Goal: Information Seeking & Learning: Get advice/opinions

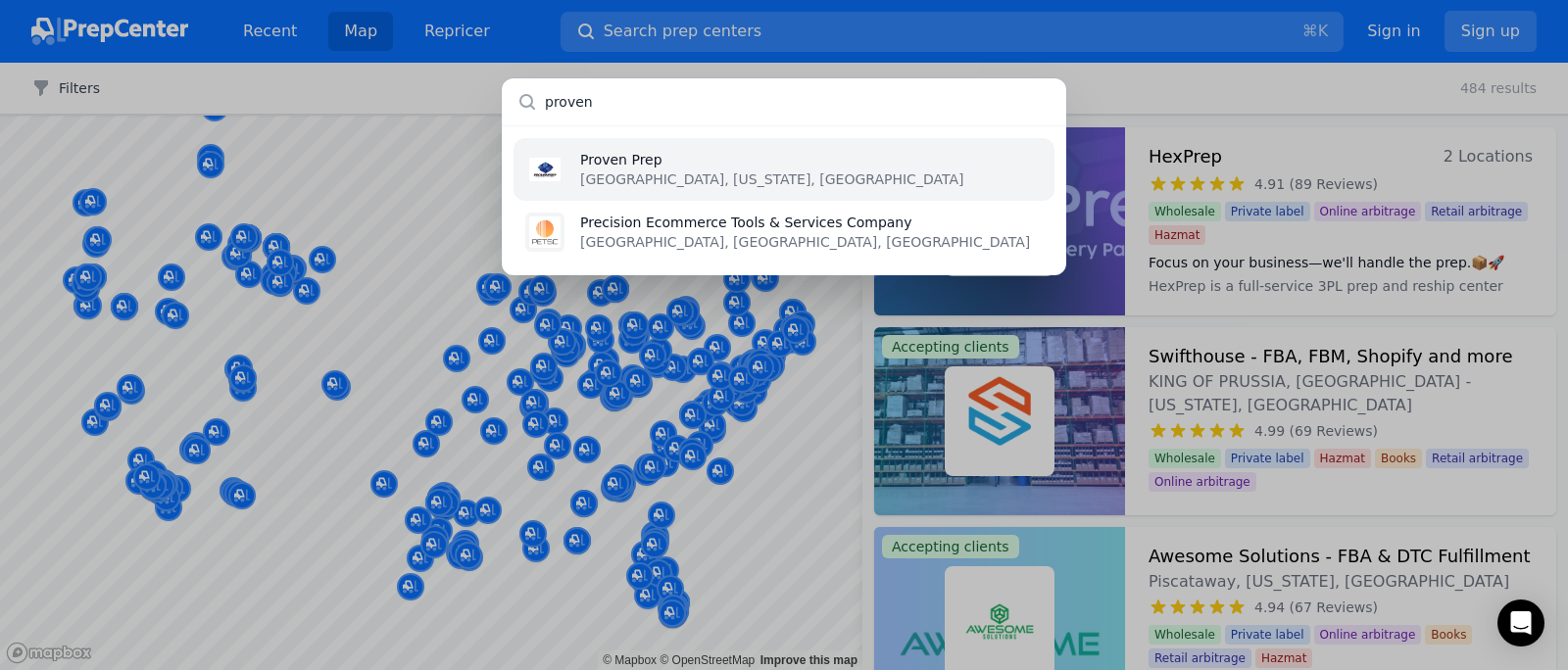
type input "proven"
click at [698, 151] on p "Proven Prep" at bounding box center [772, 160] width 384 height 20
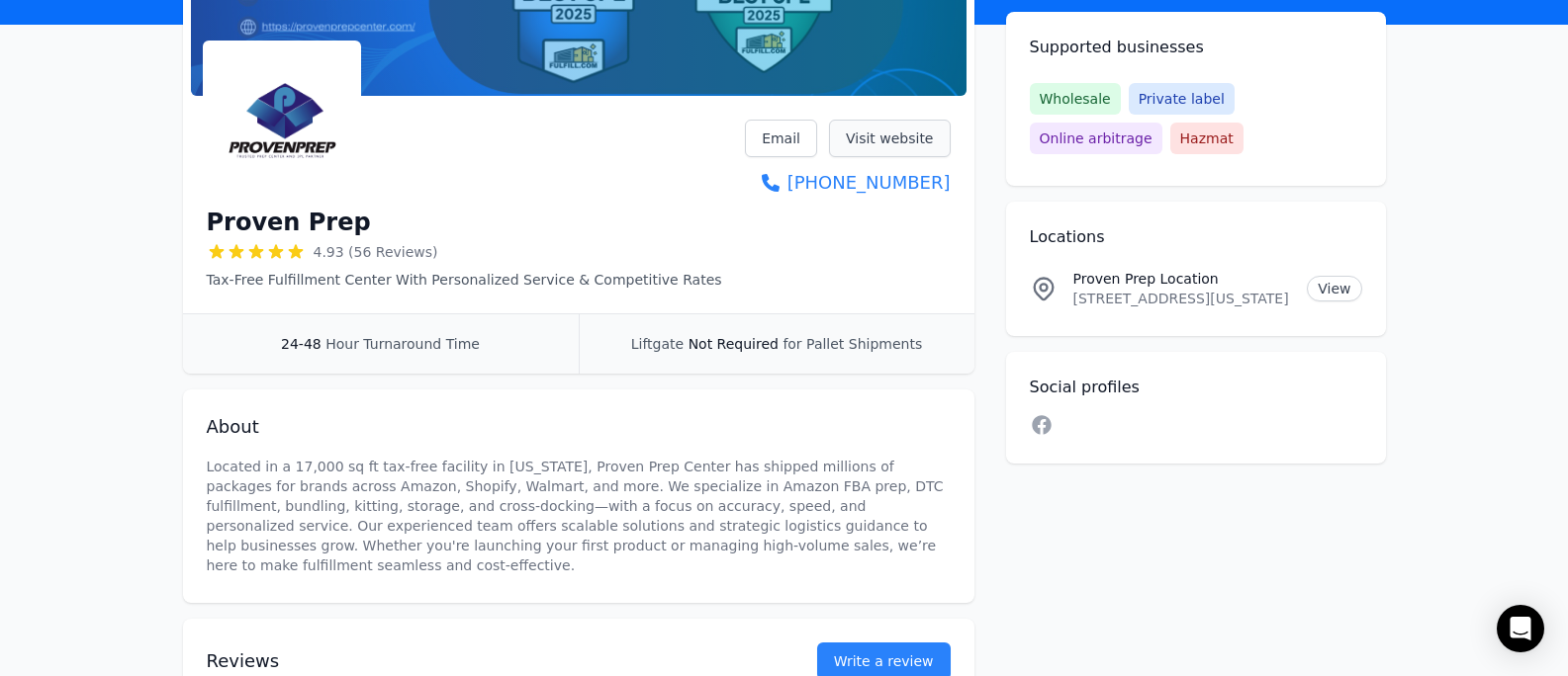
scroll to position [223, 0]
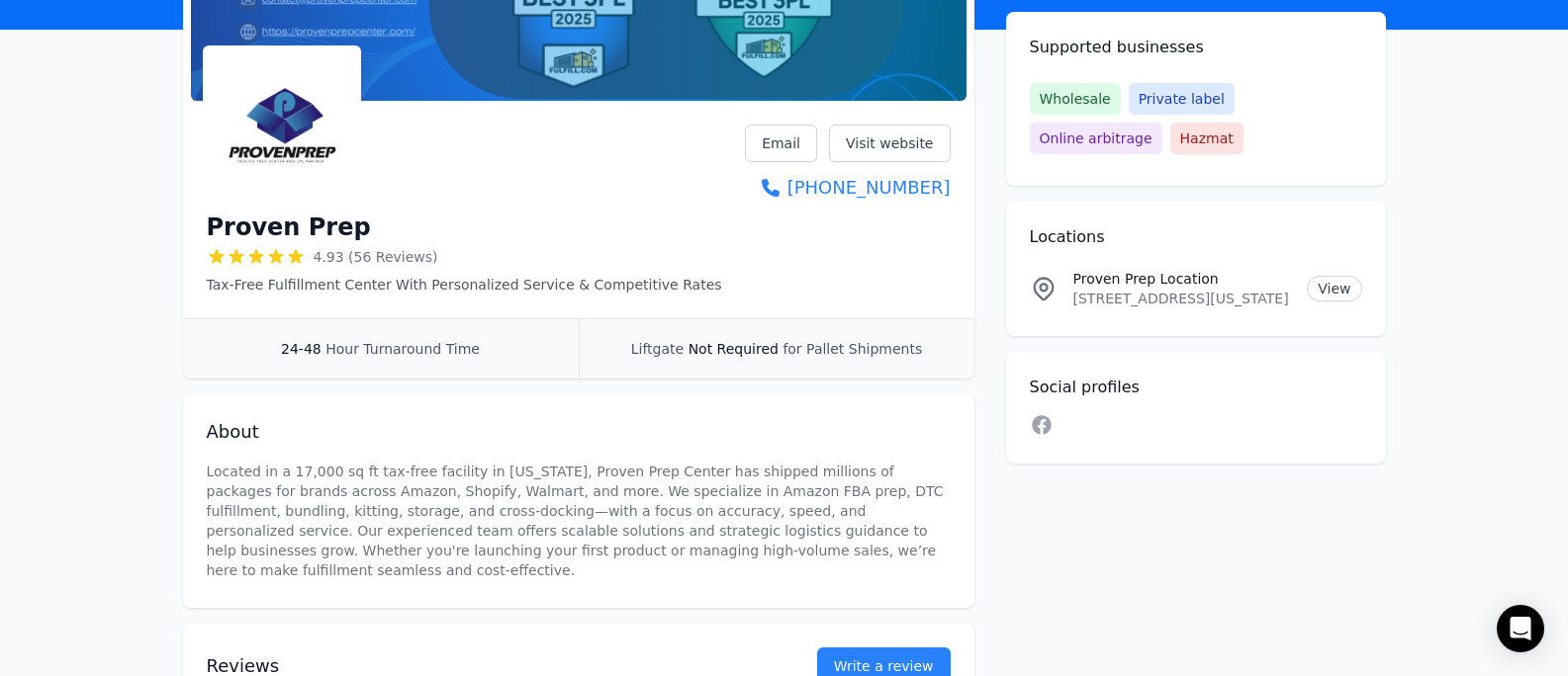
click at [227, 240] on h1 "Proven Prep" at bounding box center [288, 227] width 165 height 32
click at [230, 226] on h1 "Proven Prep" at bounding box center [288, 227] width 165 height 32
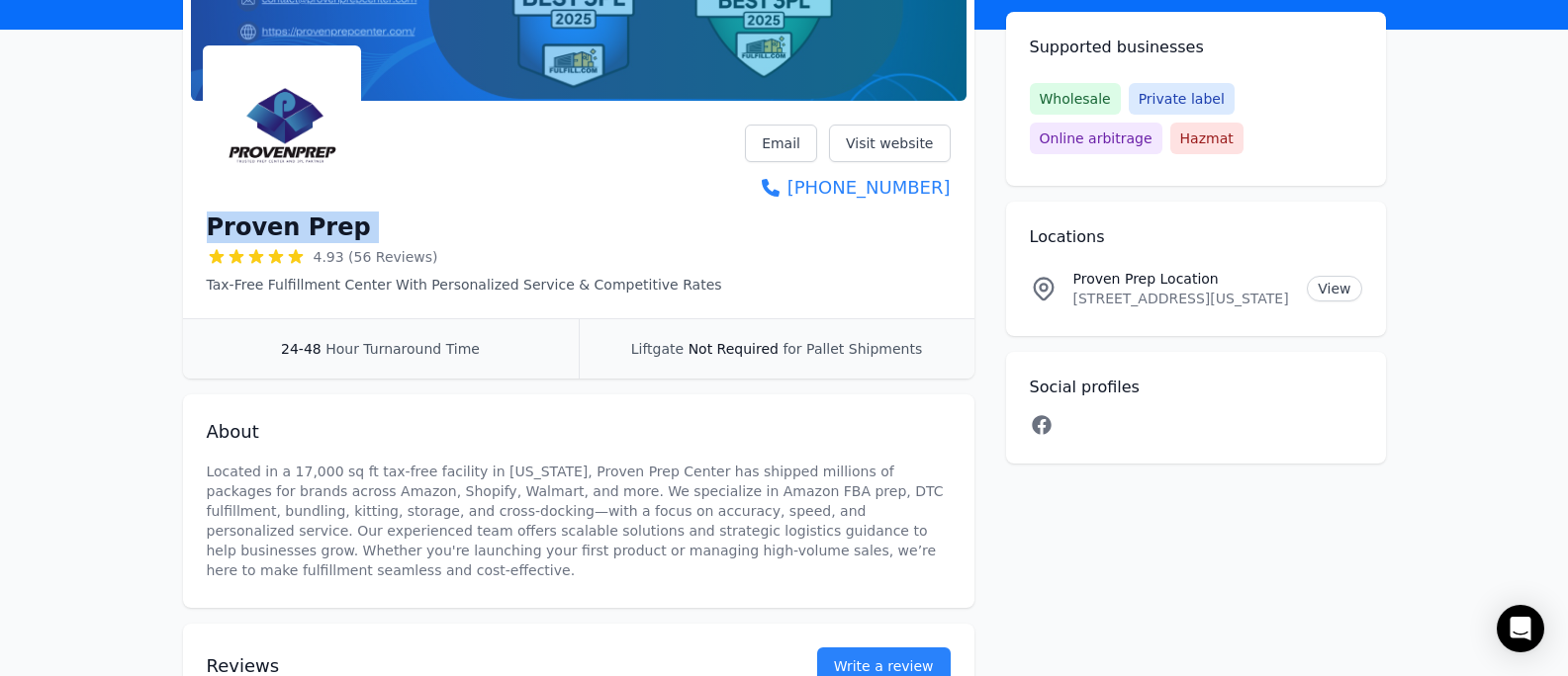
click at [1042, 428] on icon at bounding box center [1041, 425] width 24 height 20
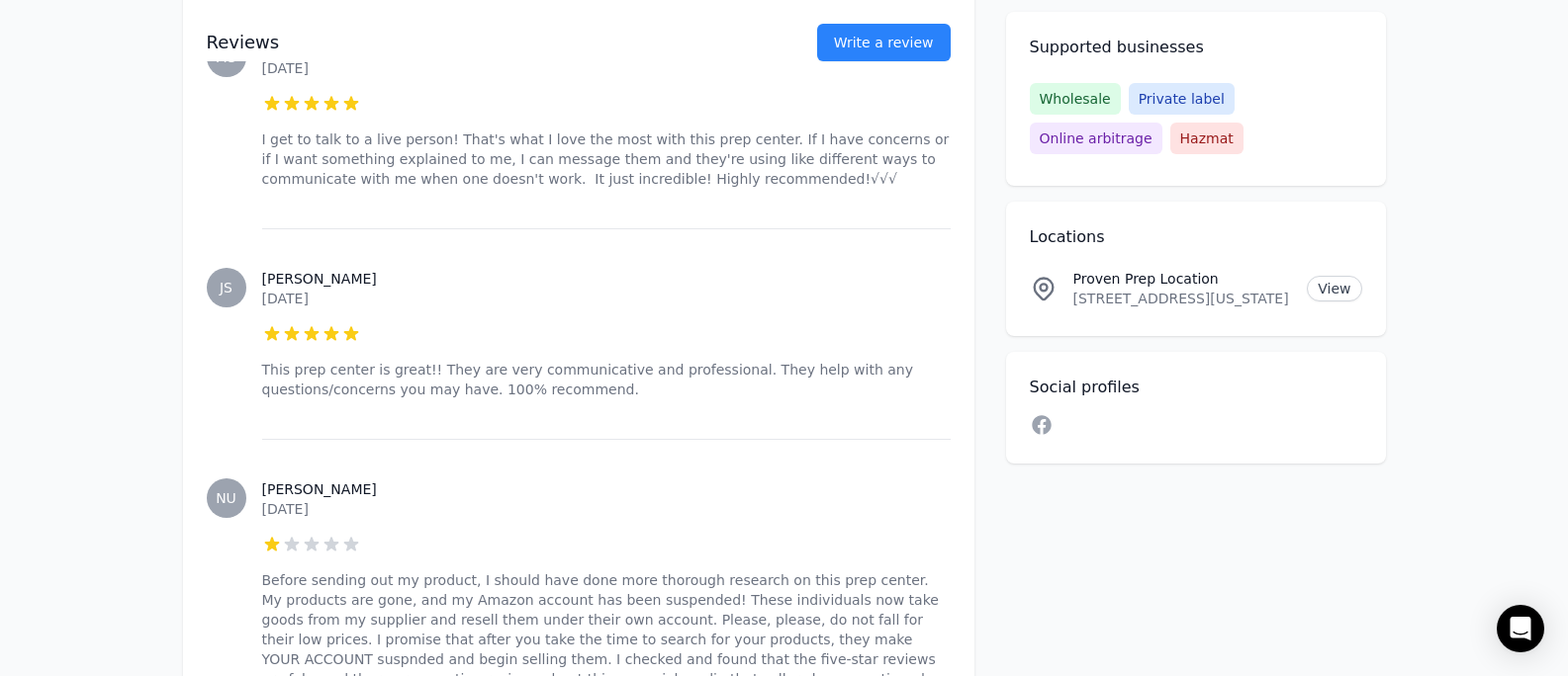
scroll to position [5541, 0]
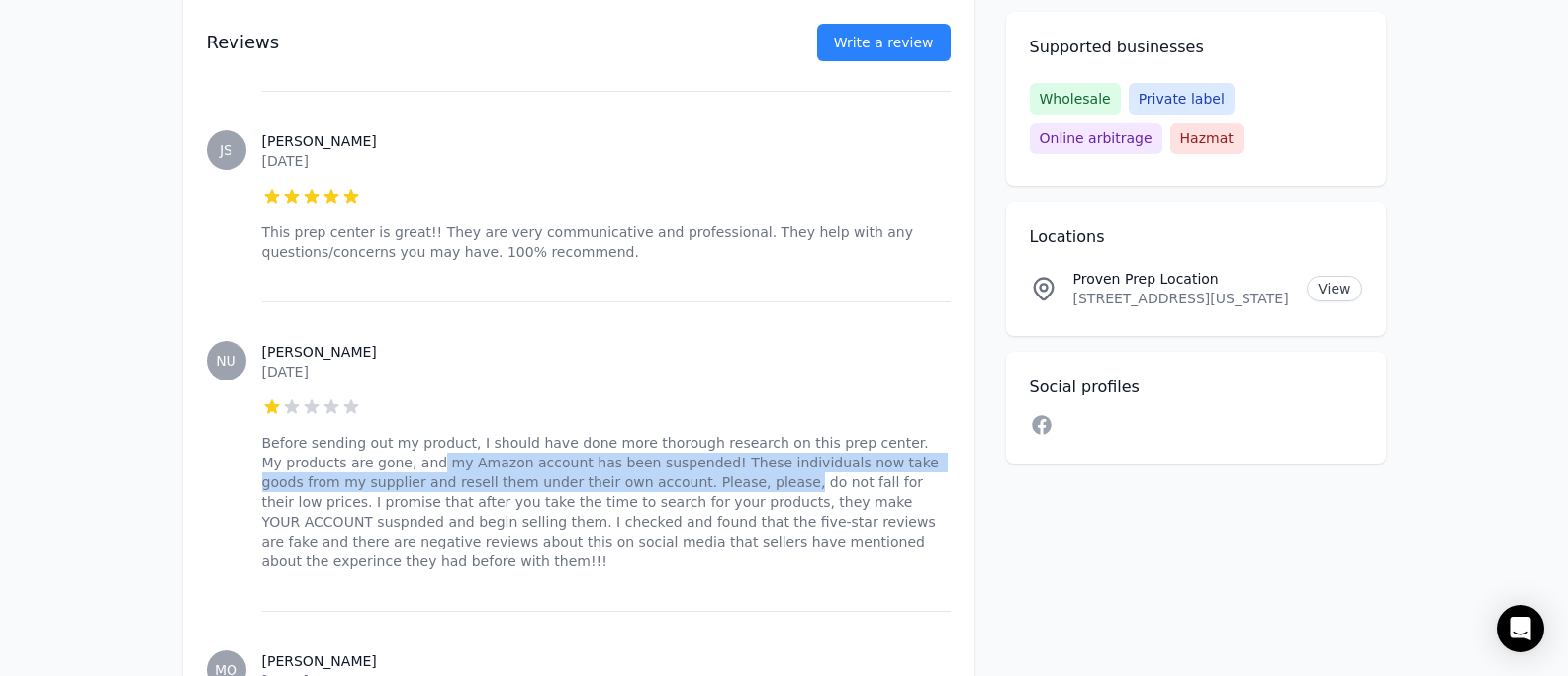
drag, startPoint x: 408, startPoint y: 325, endPoint x: 801, endPoint y: 343, distance: 393.4
click at [731, 433] on p "Before sending out my product, I should have done more thorough research on thi…" at bounding box center [606, 502] width 688 height 139
click at [643, 433] on p "Before sending out my product, I should have done more thorough research on thi…" at bounding box center [606, 502] width 688 height 139
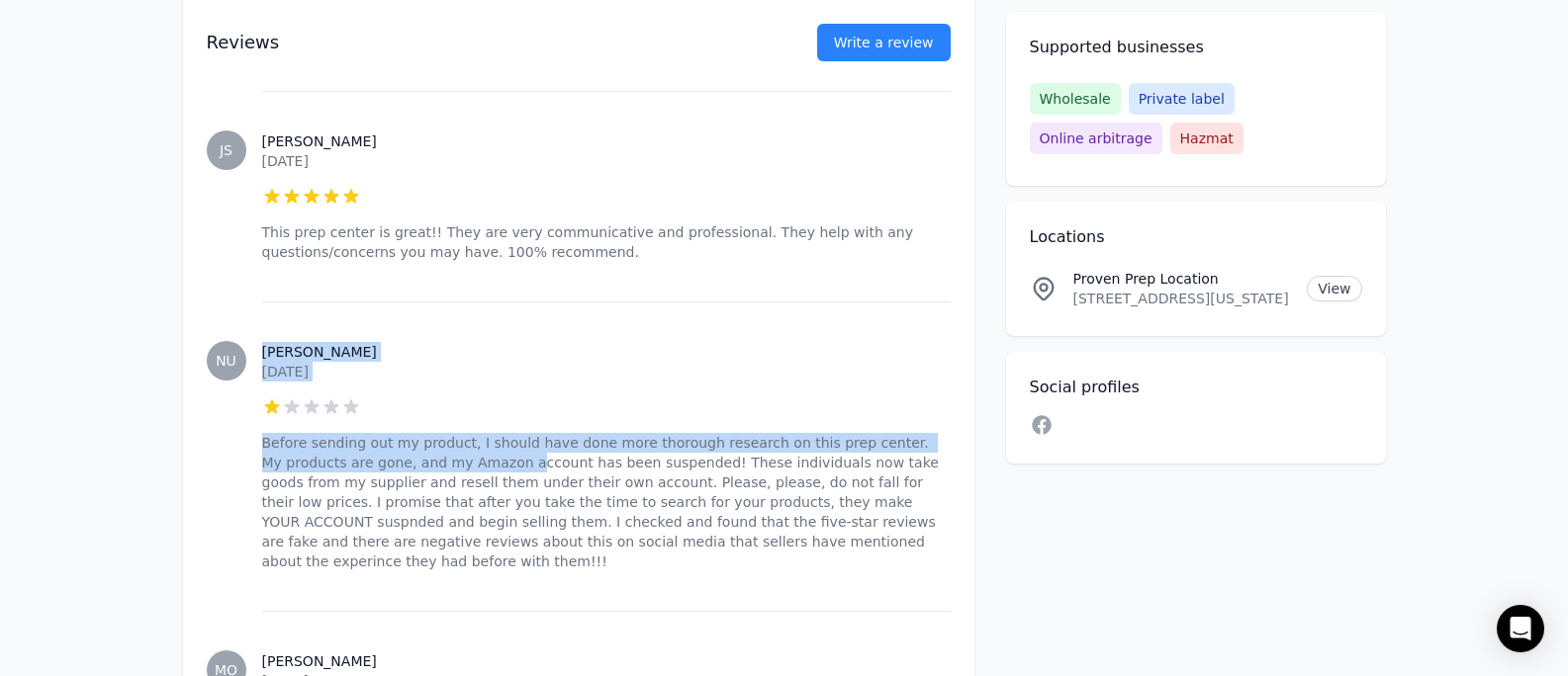
drag, startPoint x: 495, startPoint y: 325, endPoint x: 243, endPoint y: 239, distance: 266.3
click at [243, 301] on div "NU [PERSON_NAME] [DATE] 1 out of 5 stars Before sending out my product, I shoul…" at bounding box center [579, 456] width 744 height 309
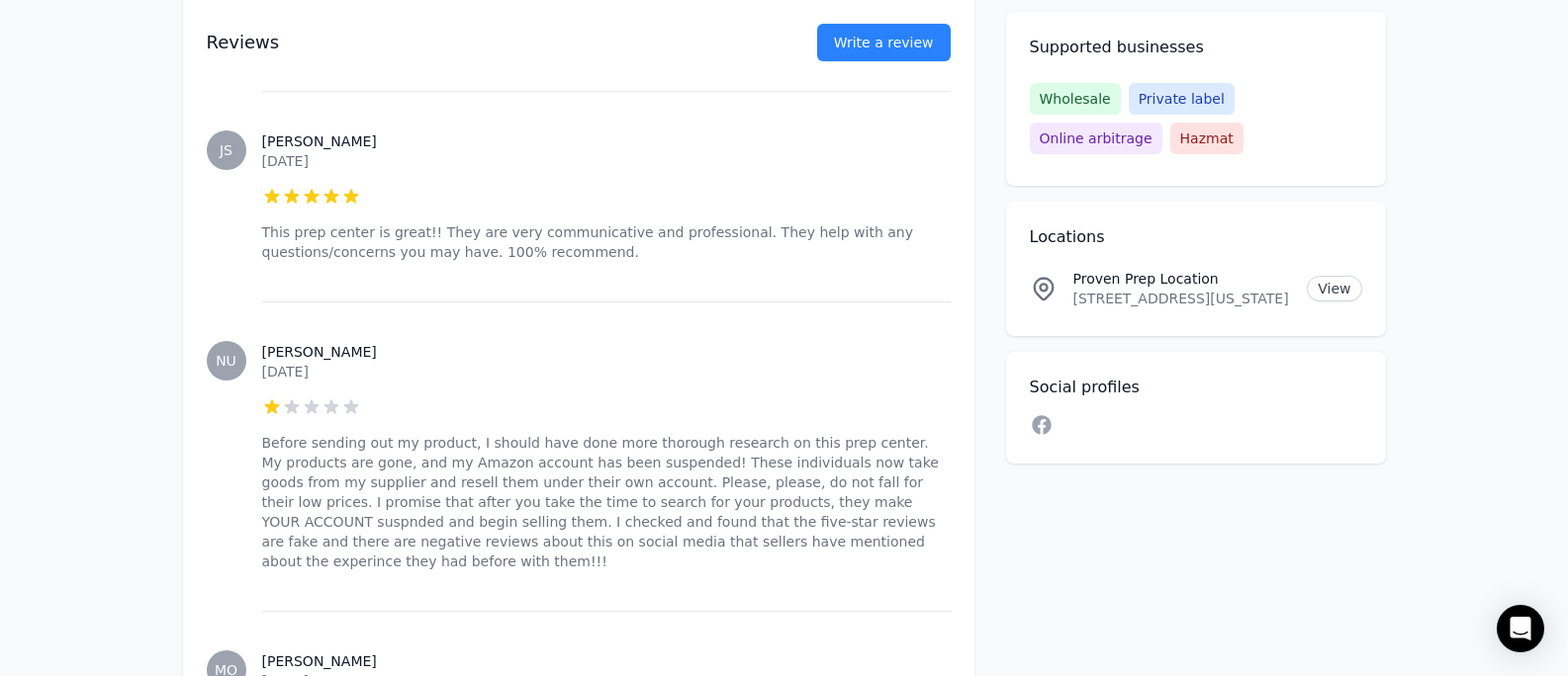
click at [728, 433] on p "Before sending out my product, I should have done more thorough research on thi…" at bounding box center [606, 502] width 688 height 139
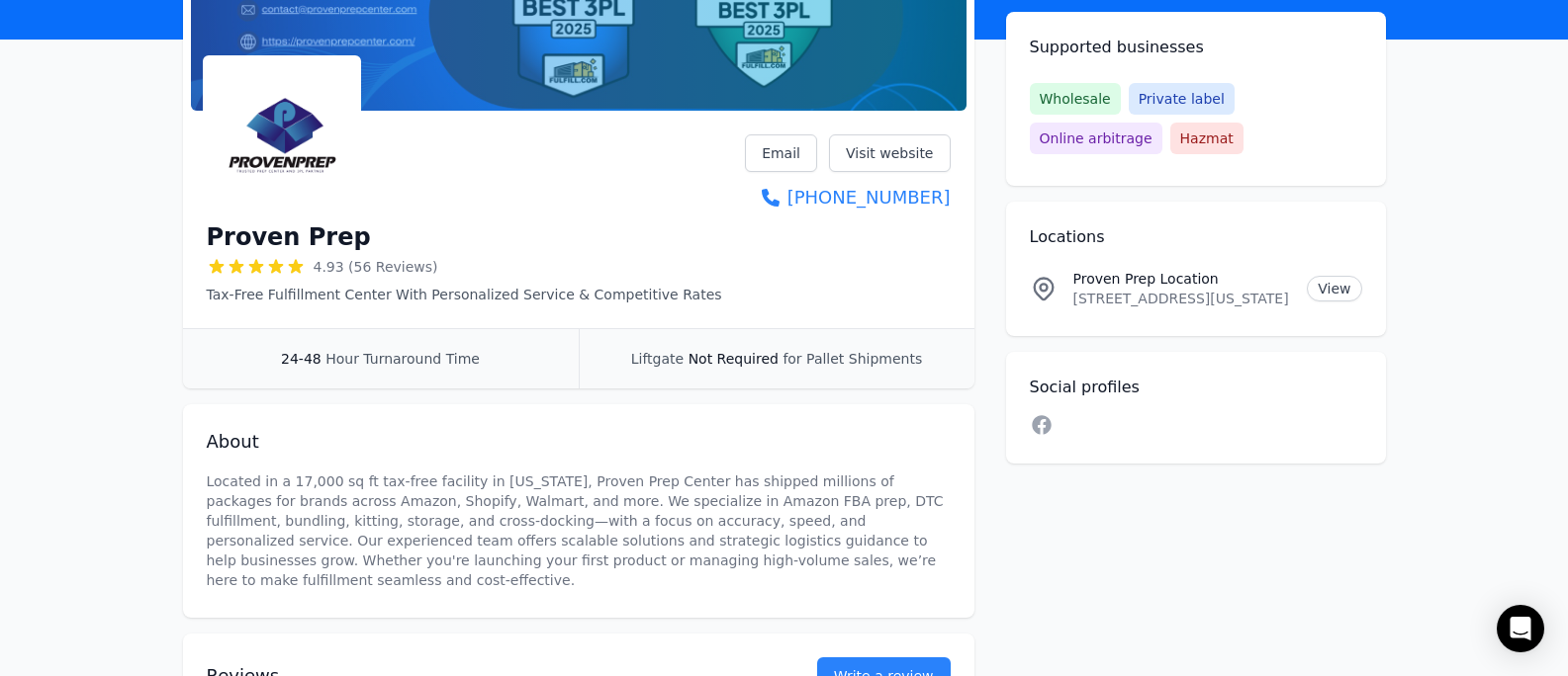
scroll to position [0, 0]
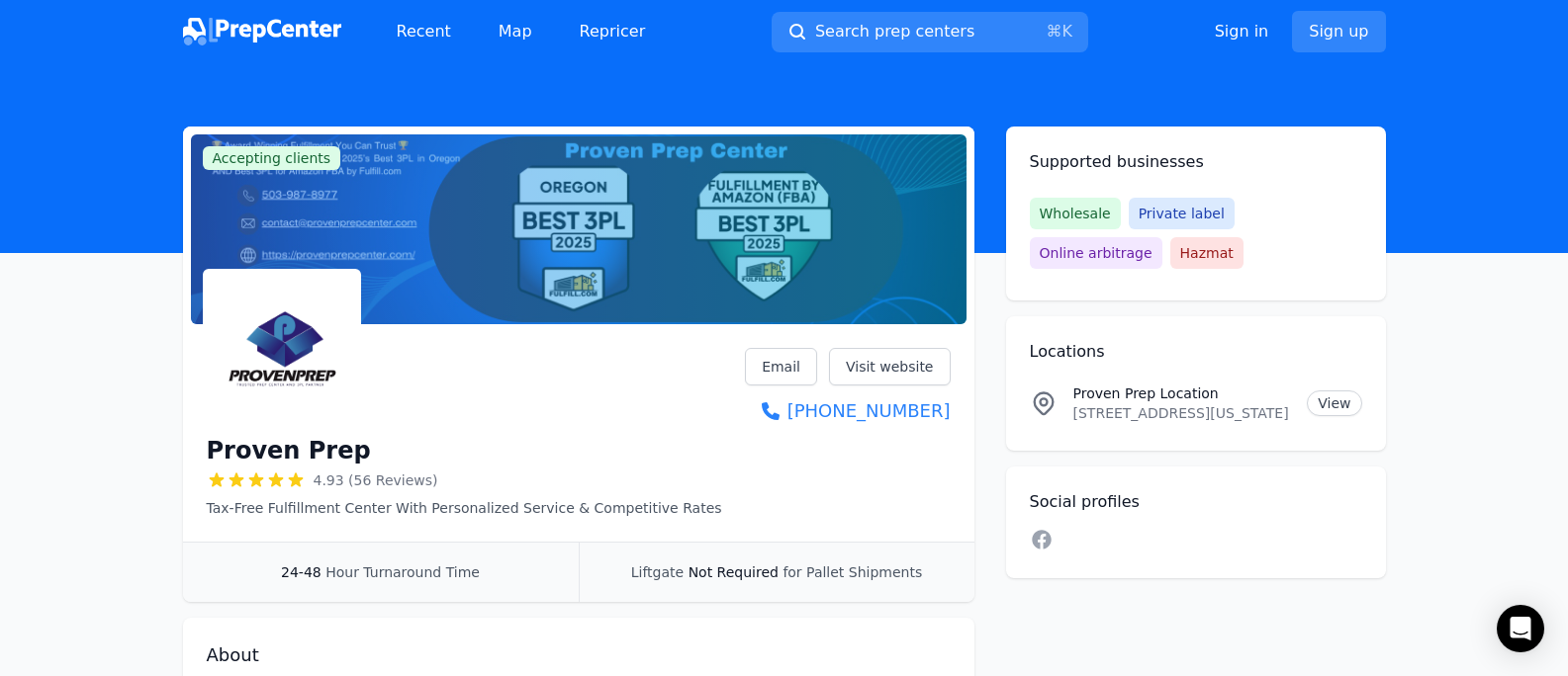
click at [210, 447] on h1 "Proven Prep" at bounding box center [288, 451] width 165 height 32
